Goal: Obtain resource: Download file/media

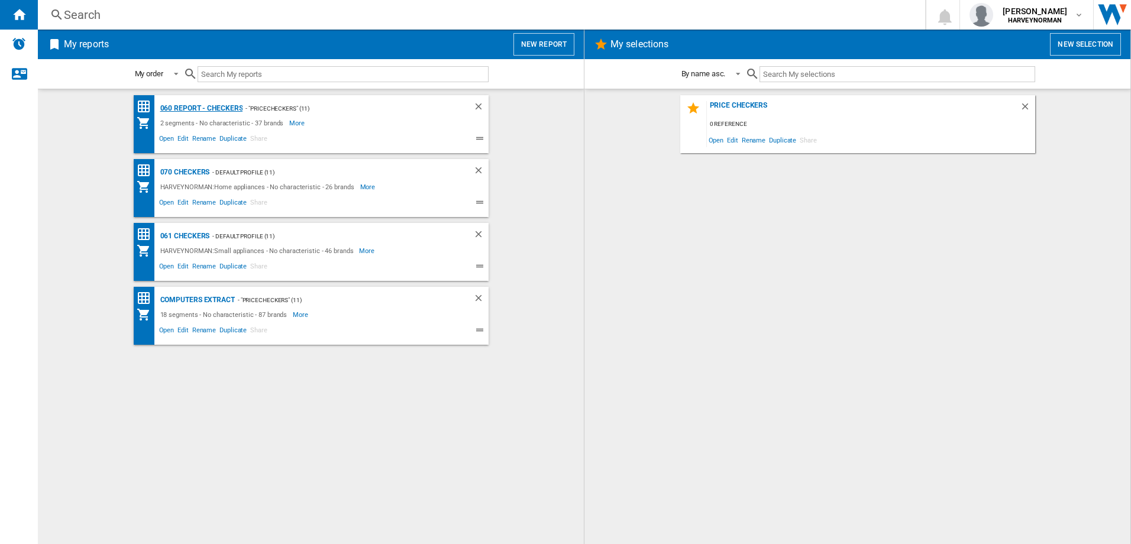
click at [188, 107] on div "060 report - Checkers" at bounding box center [200, 108] width 86 height 15
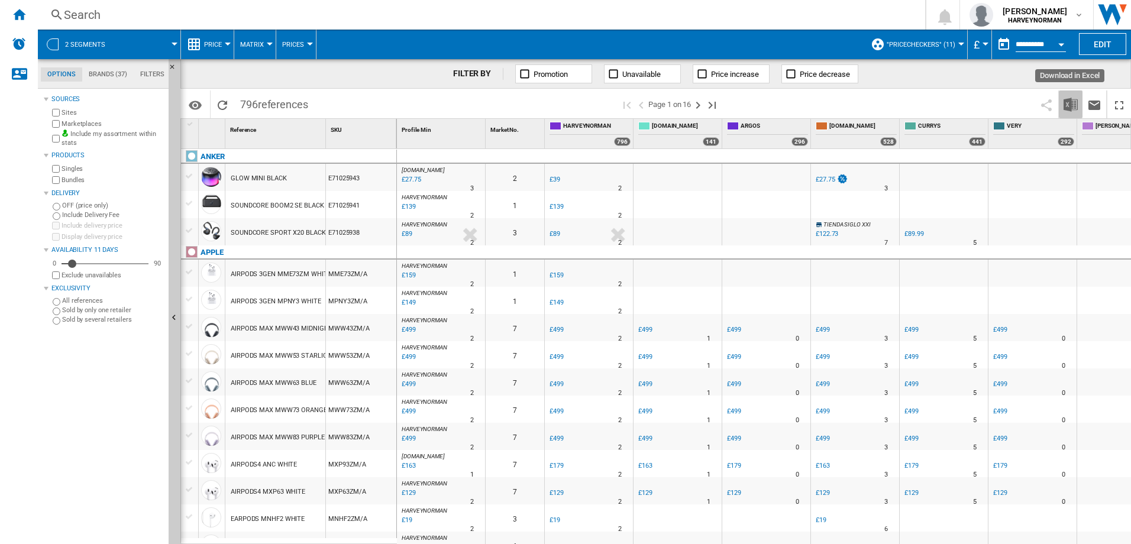
click at [1075, 105] on img "Download in Excel" at bounding box center [1070, 105] width 14 height 14
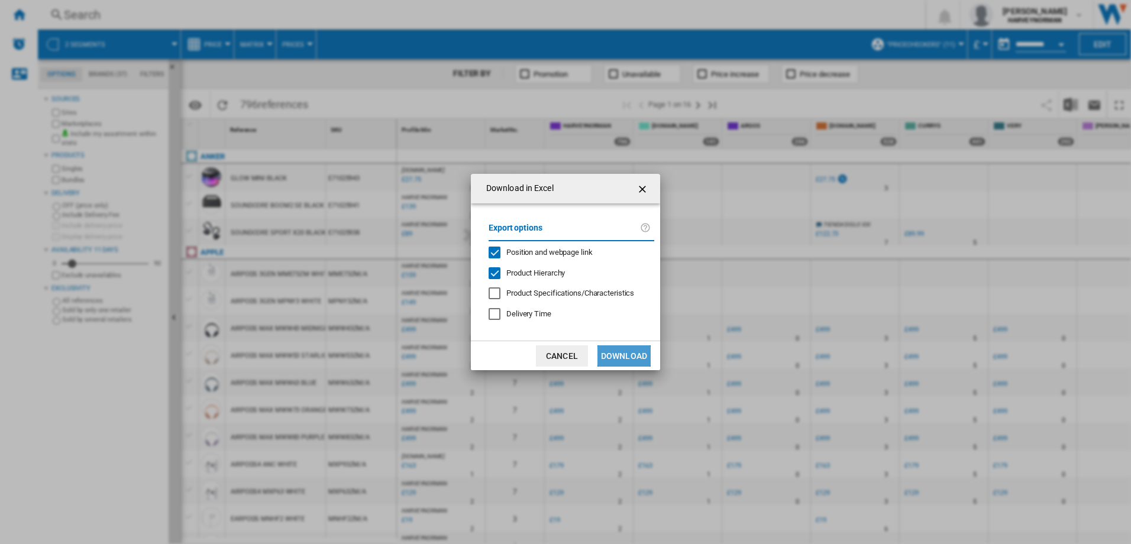
click at [629, 355] on button "Download" at bounding box center [623, 355] width 53 height 21
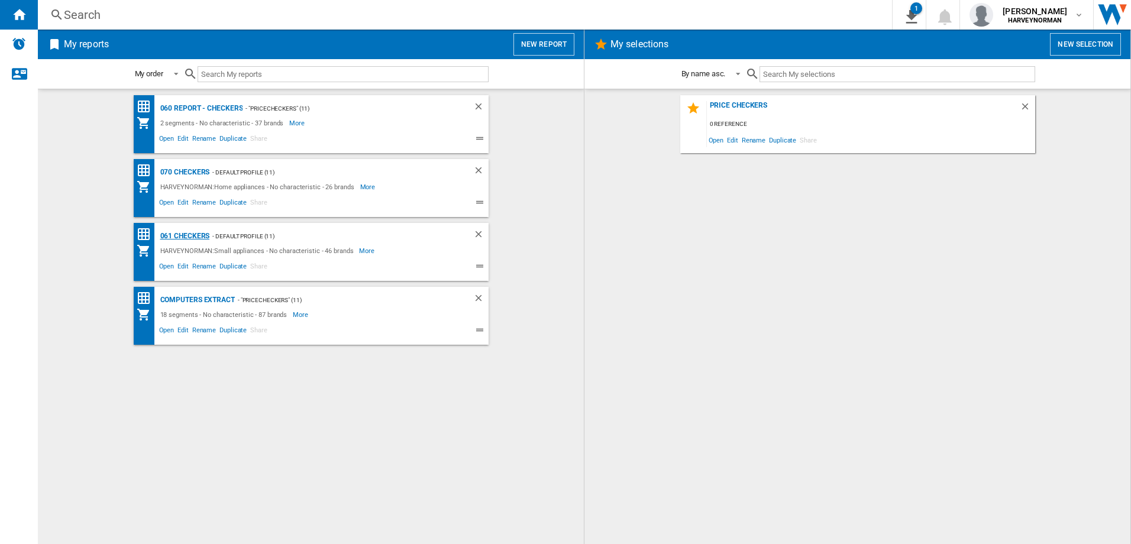
click at [196, 235] on div "061 Checkers" at bounding box center [183, 236] width 53 height 15
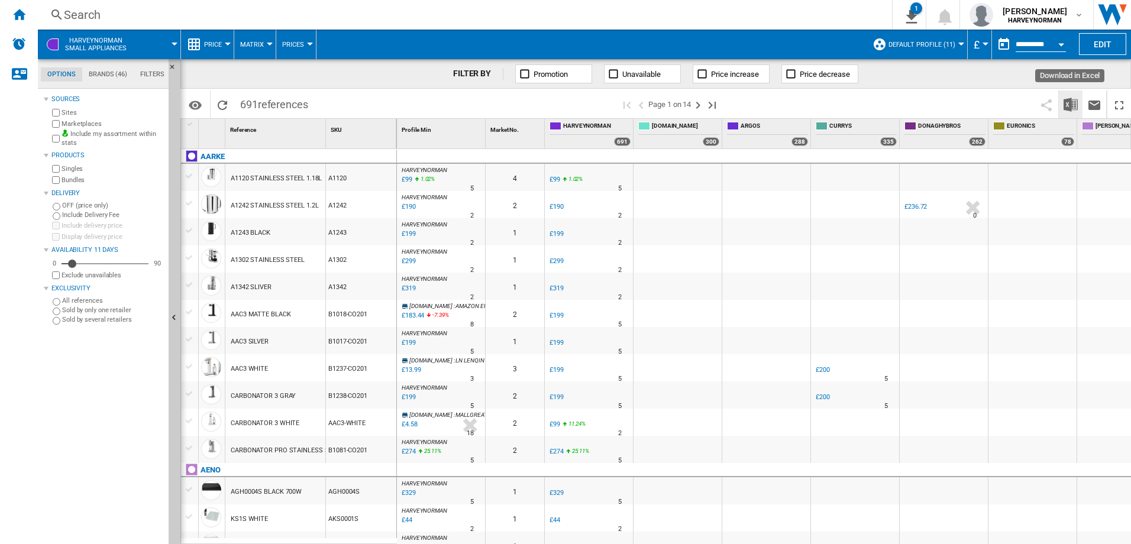
click at [1069, 99] on img "Download in Excel" at bounding box center [1070, 105] width 14 height 14
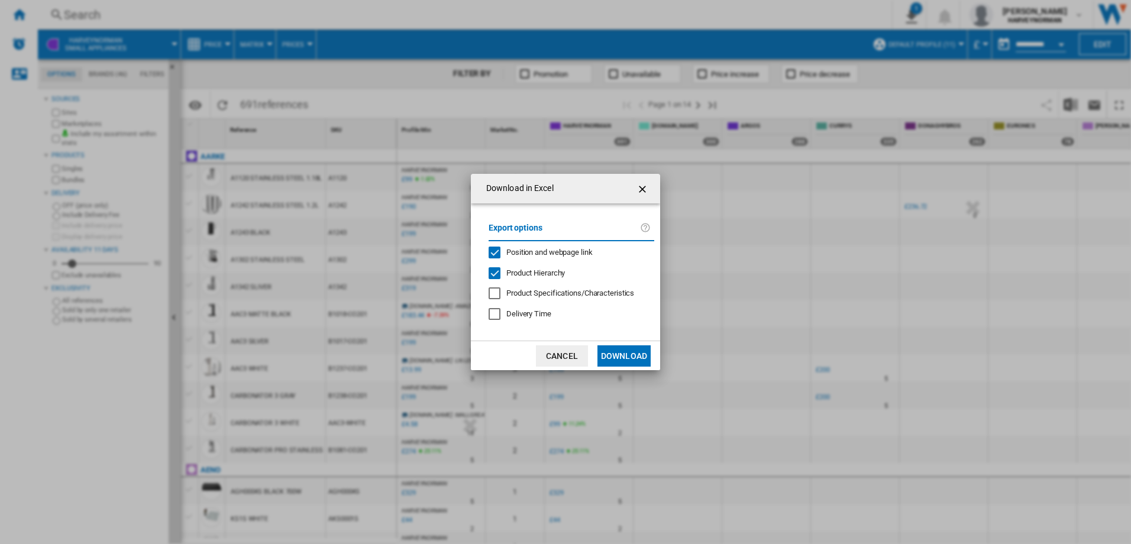
click at [625, 360] on button "Download" at bounding box center [623, 355] width 53 height 21
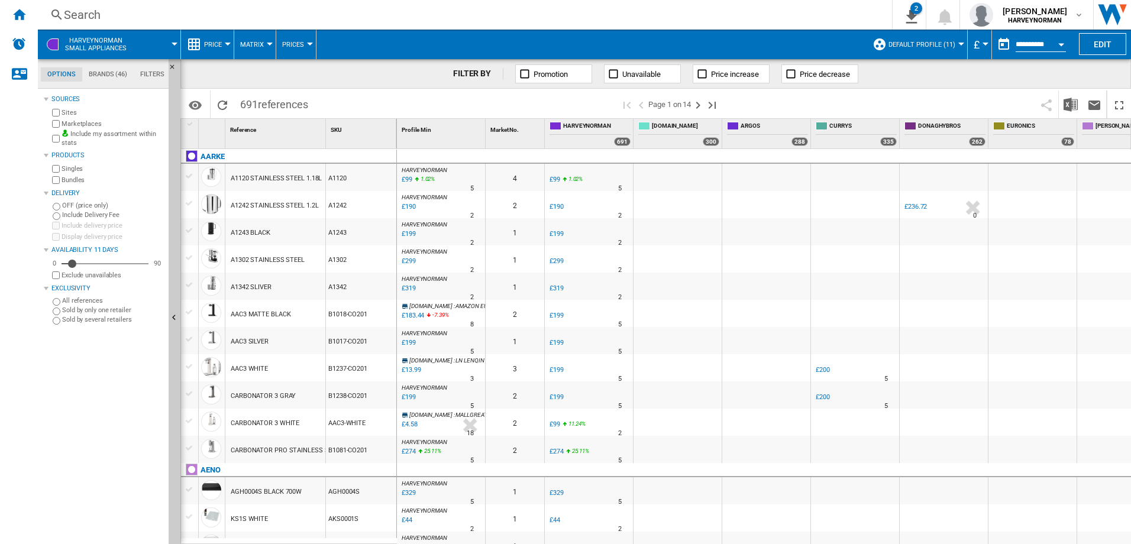
click at [739, 13] on div "Search" at bounding box center [462, 15] width 797 height 17
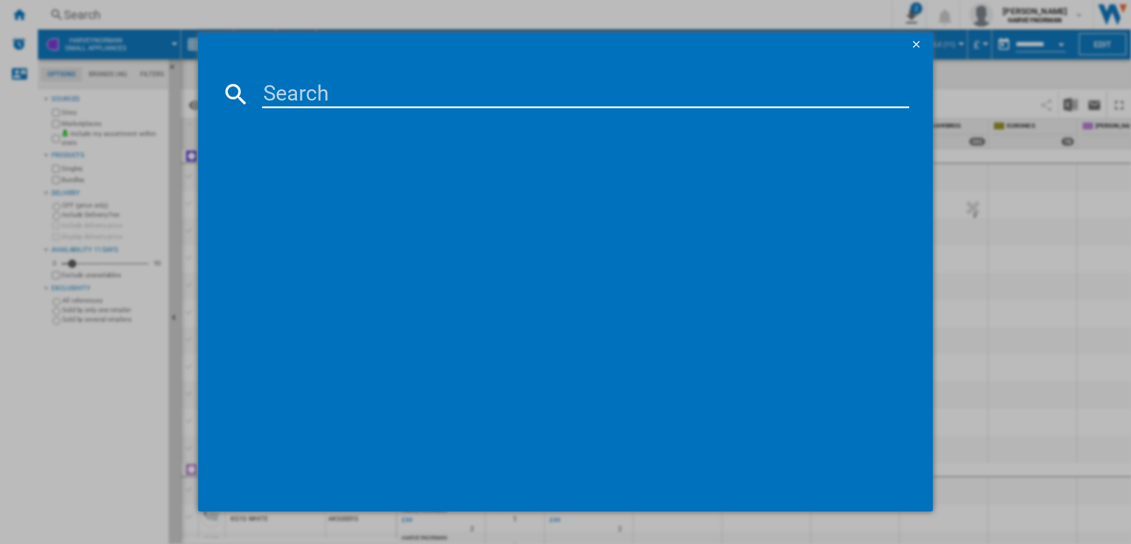
click at [930, 41] on div at bounding box center [565, 45] width 735 height 24
click at [917, 45] on ng-md-icon "getI18NText('BUTTONS.CLOSE_DIALOG')" at bounding box center [917, 45] width 14 height 14
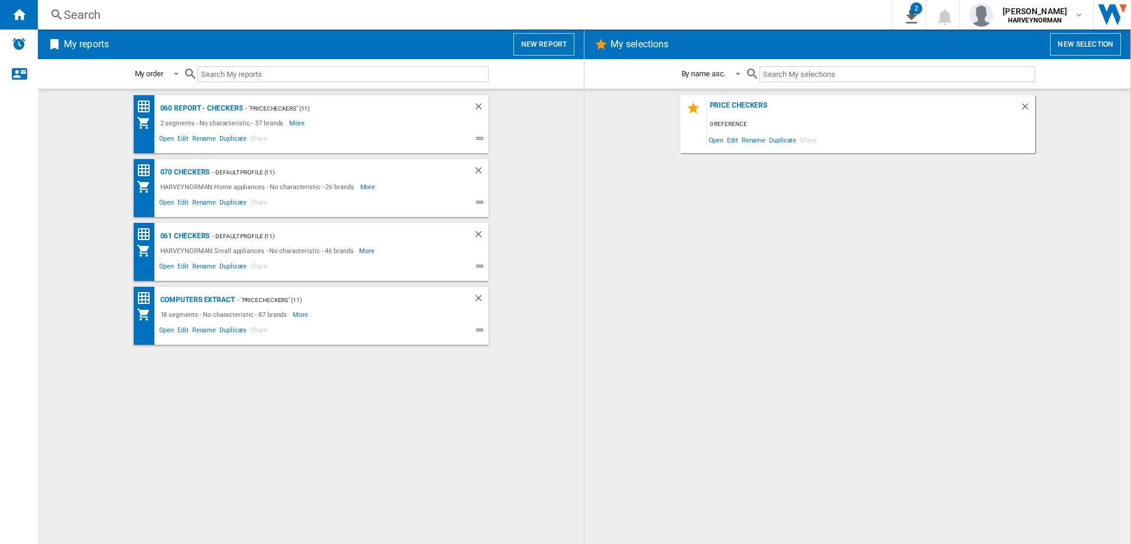
click at [393, 278] on div "061 Checkers - Default profile (11) [PERSON_NAME]:Small appliances - No charact…" at bounding box center [311, 252] width 355 height 58
click at [192, 169] on div "070 Checkers" at bounding box center [183, 172] width 53 height 15
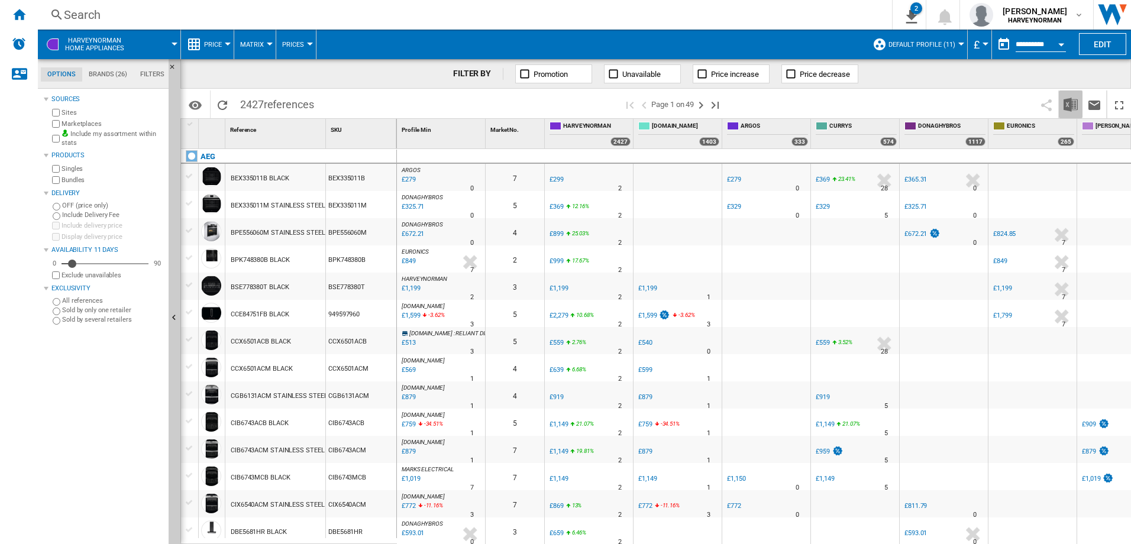
click at [1069, 104] on img "Download in Excel" at bounding box center [1070, 105] width 14 height 14
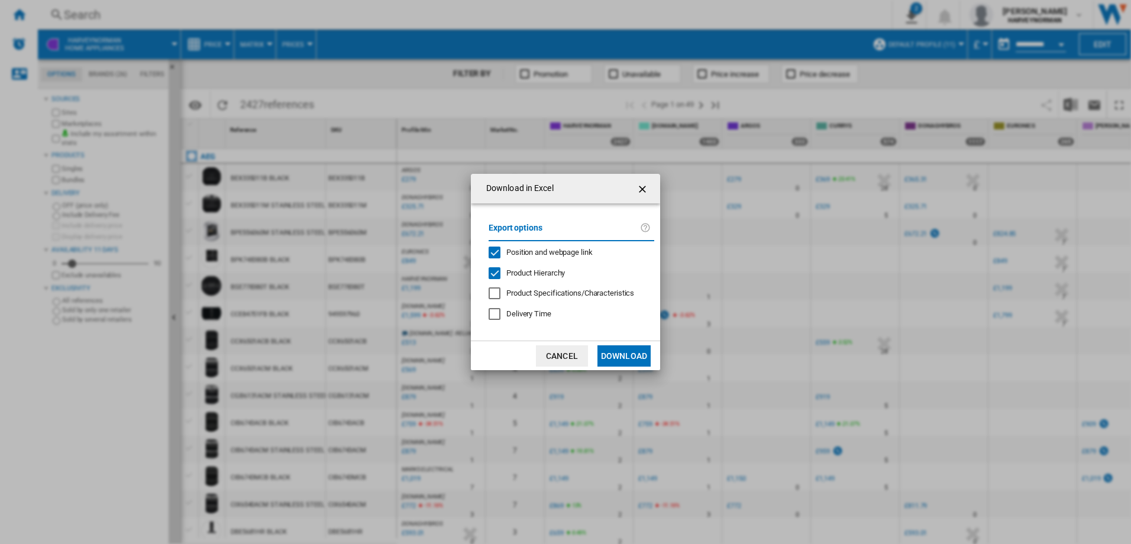
click at [625, 358] on button "Download" at bounding box center [623, 355] width 53 height 21
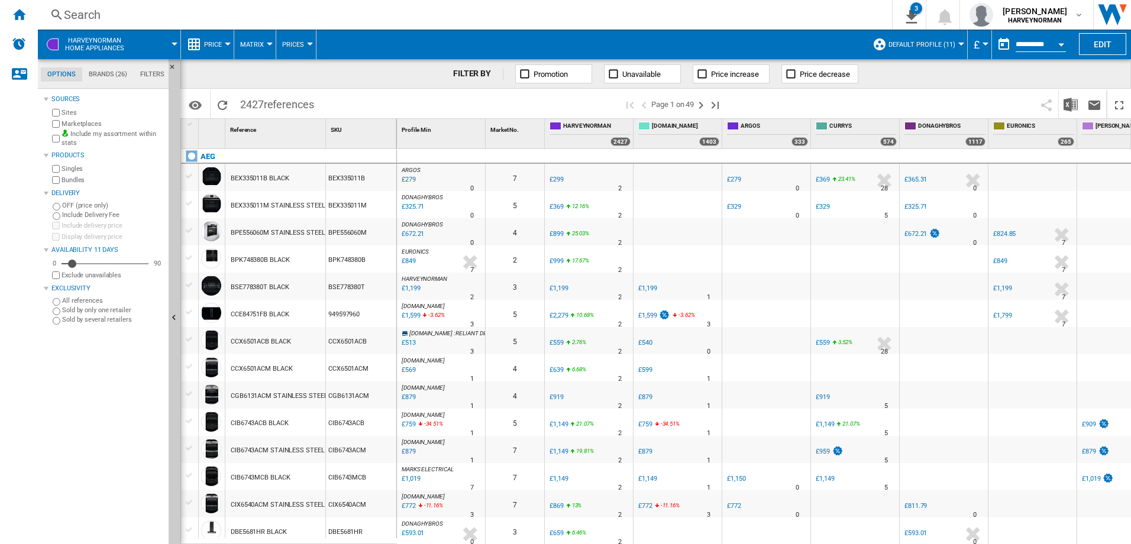
click at [639, 20] on div "Search" at bounding box center [462, 15] width 797 height 17
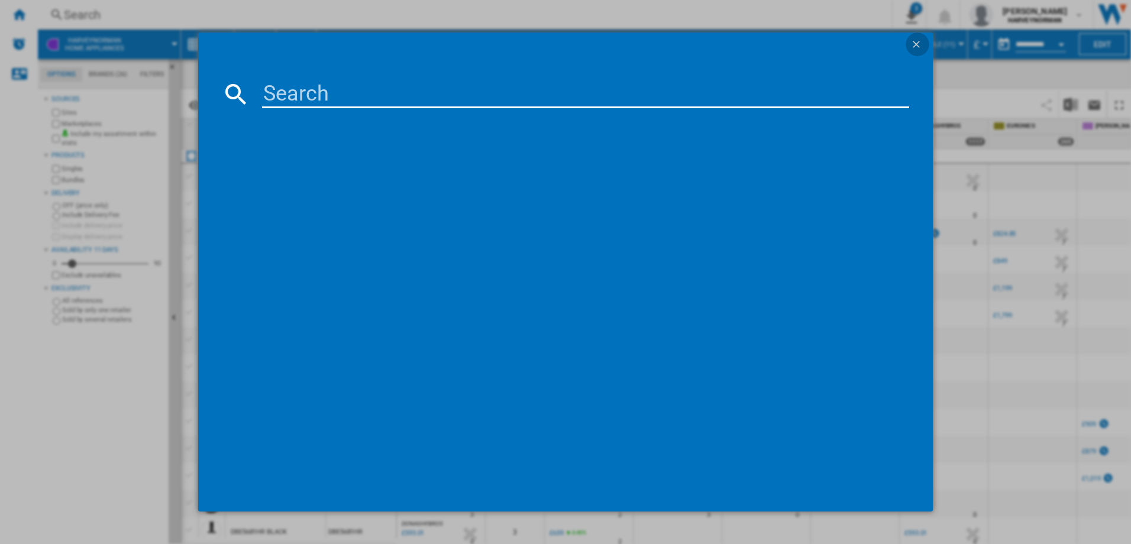
click at [911, 41] on ng-md-icon "getI18NText('BUTTONS.CLOSE_DIALOG')" at bounding box center [917, 45] width 14 height 14
